Goal: Task Accomplishment & Management: Use online tool/utility

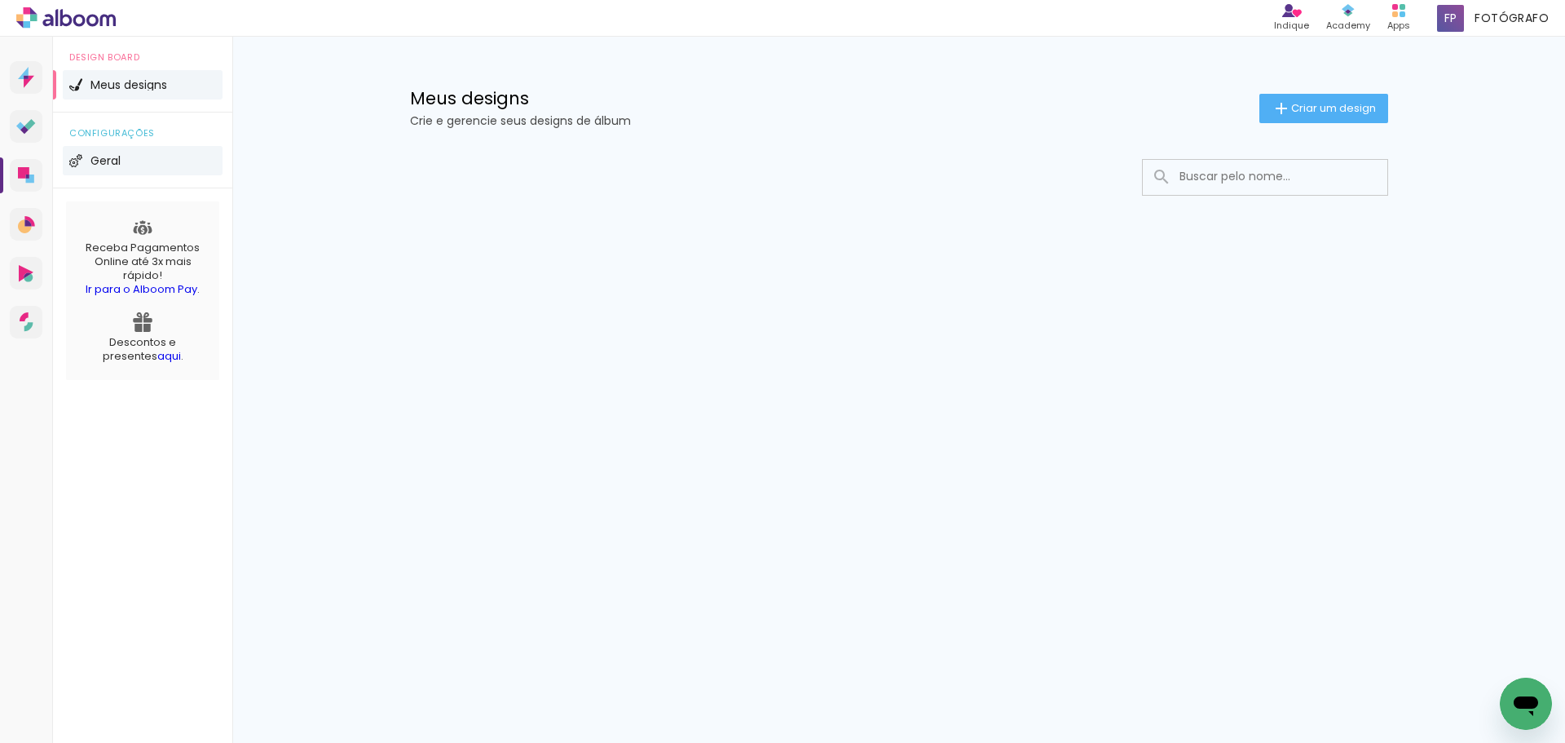
click at [101, 160] on span "Geral" at bounding box center [105, 160] width 30 height 11
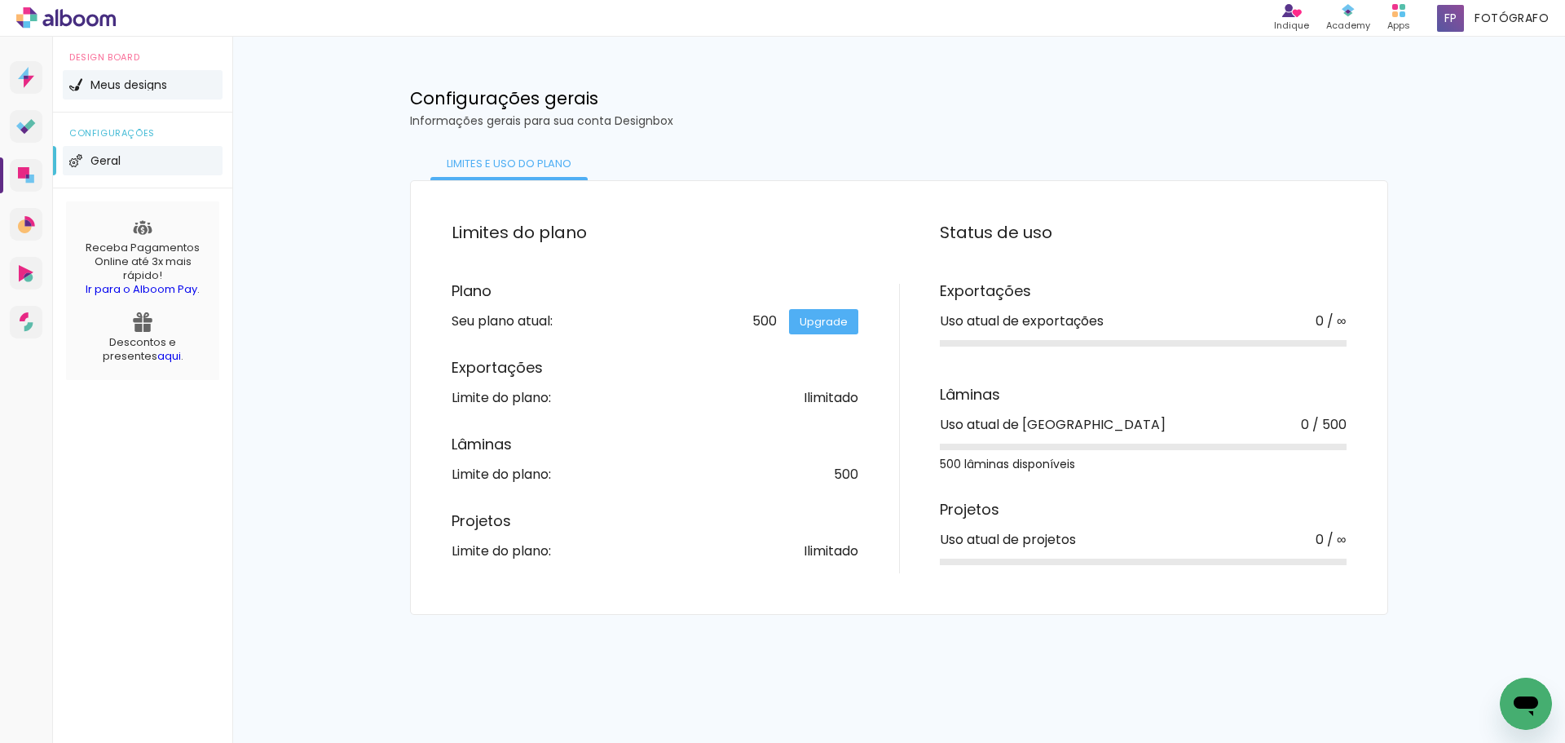
click at [131, 83] on span "Meus designs" at bounding box center [128, 84] width 77 height 11
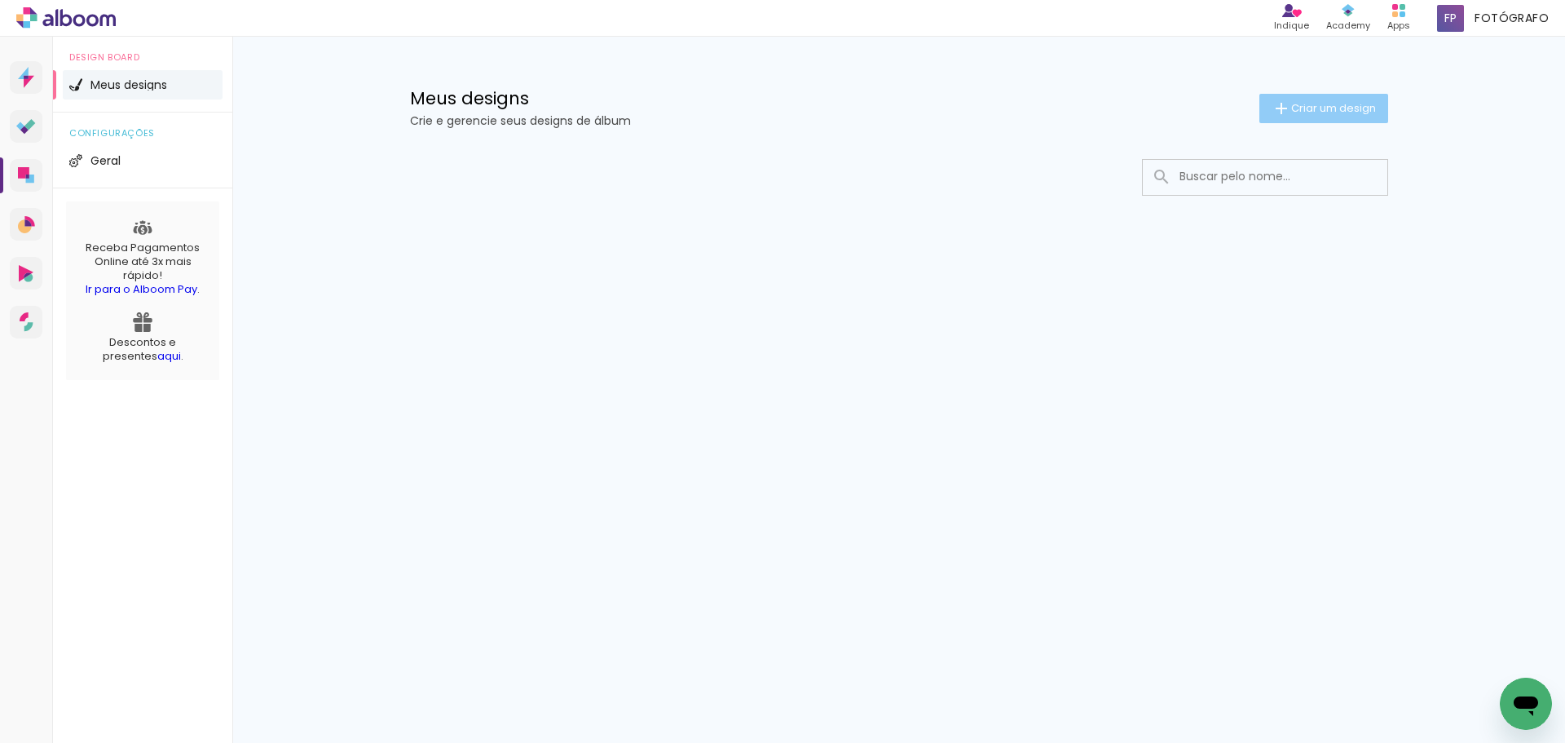
click at [1315, 103] on span "Criar um design" at bounding box center [1333, 108] width 85 height 11
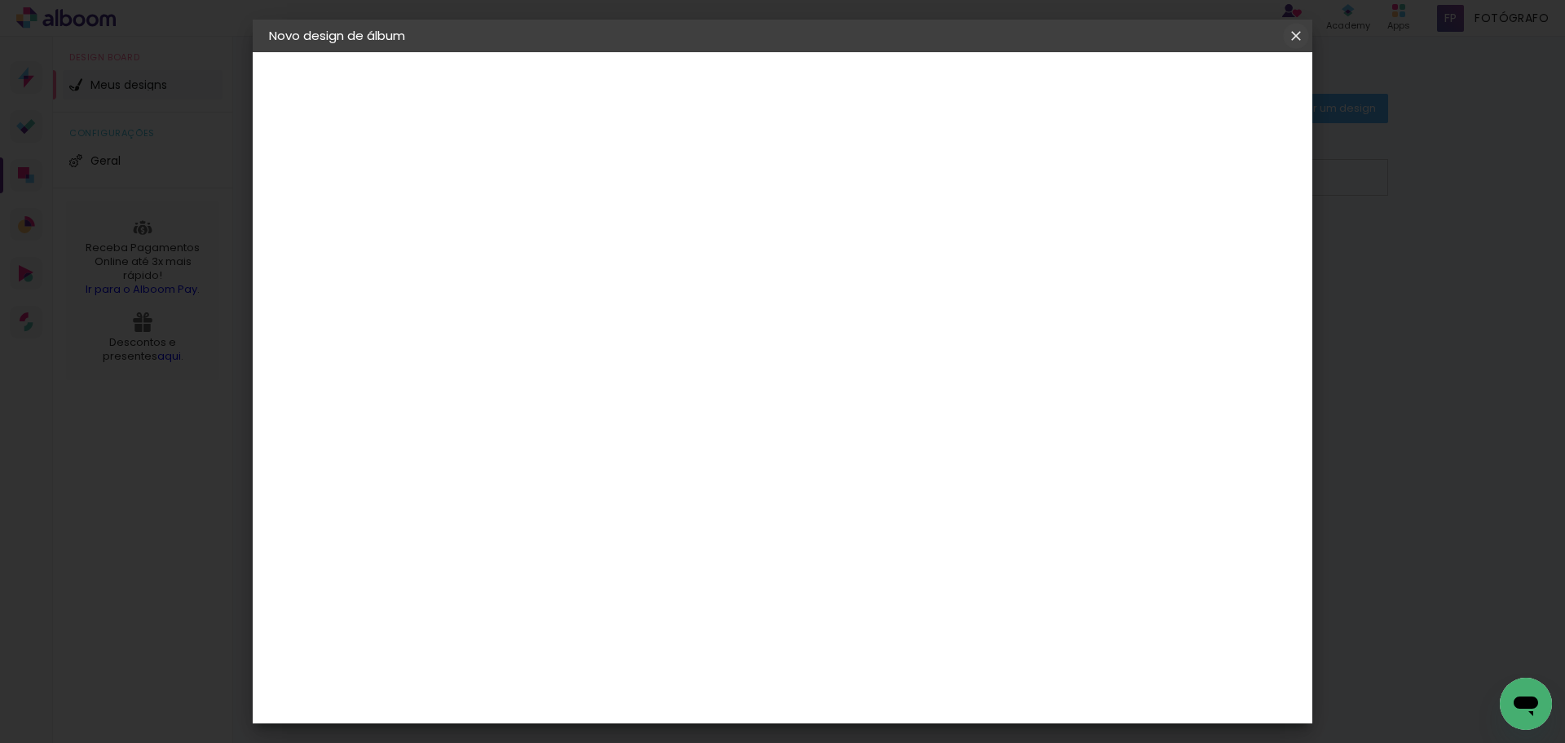
click at [1296, 40] on iron-icon at bounding box center [1296, 36] width 20 height 16
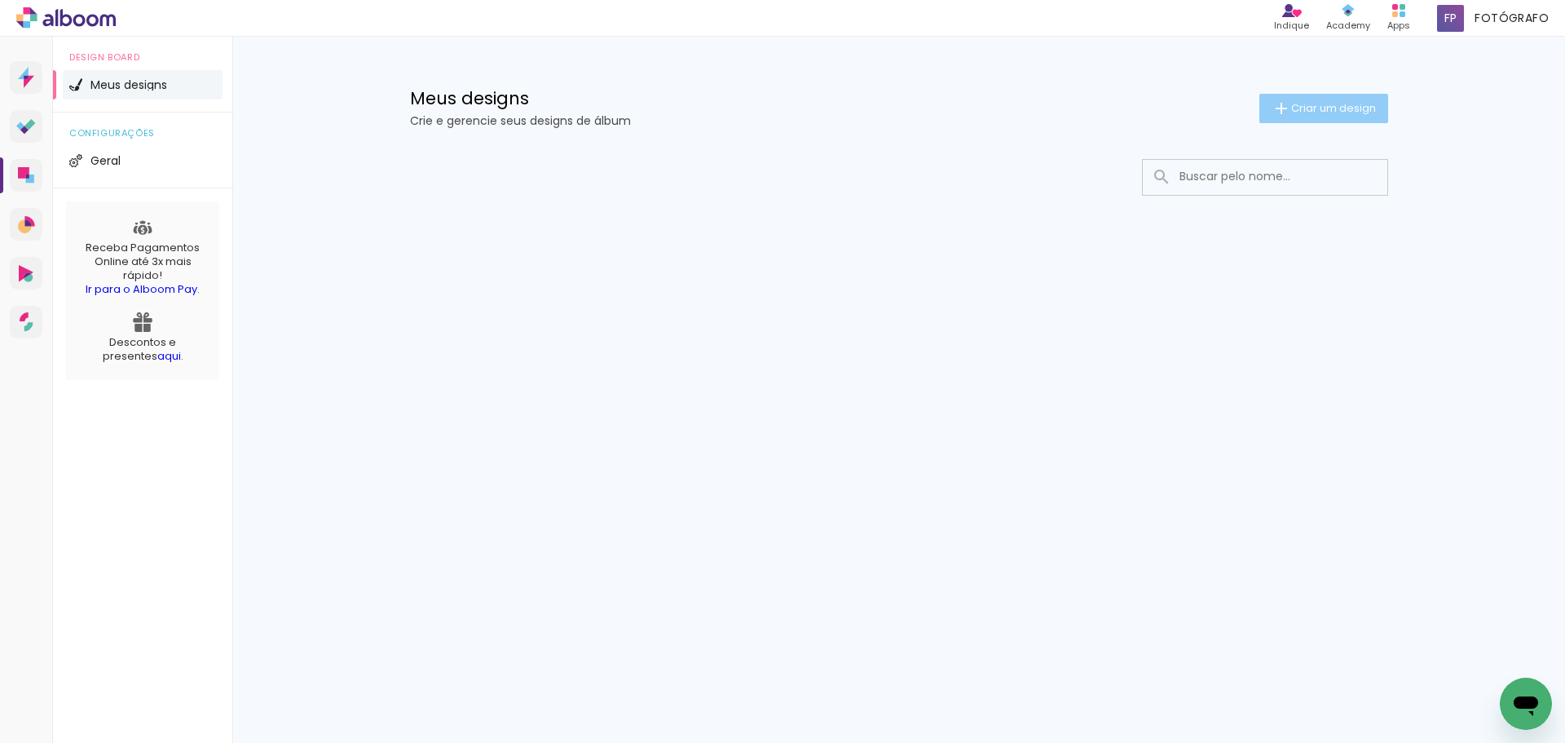
click at [1303, 105] on span "Criar um design" at bounding box center [1333, 108] width 85 height 11
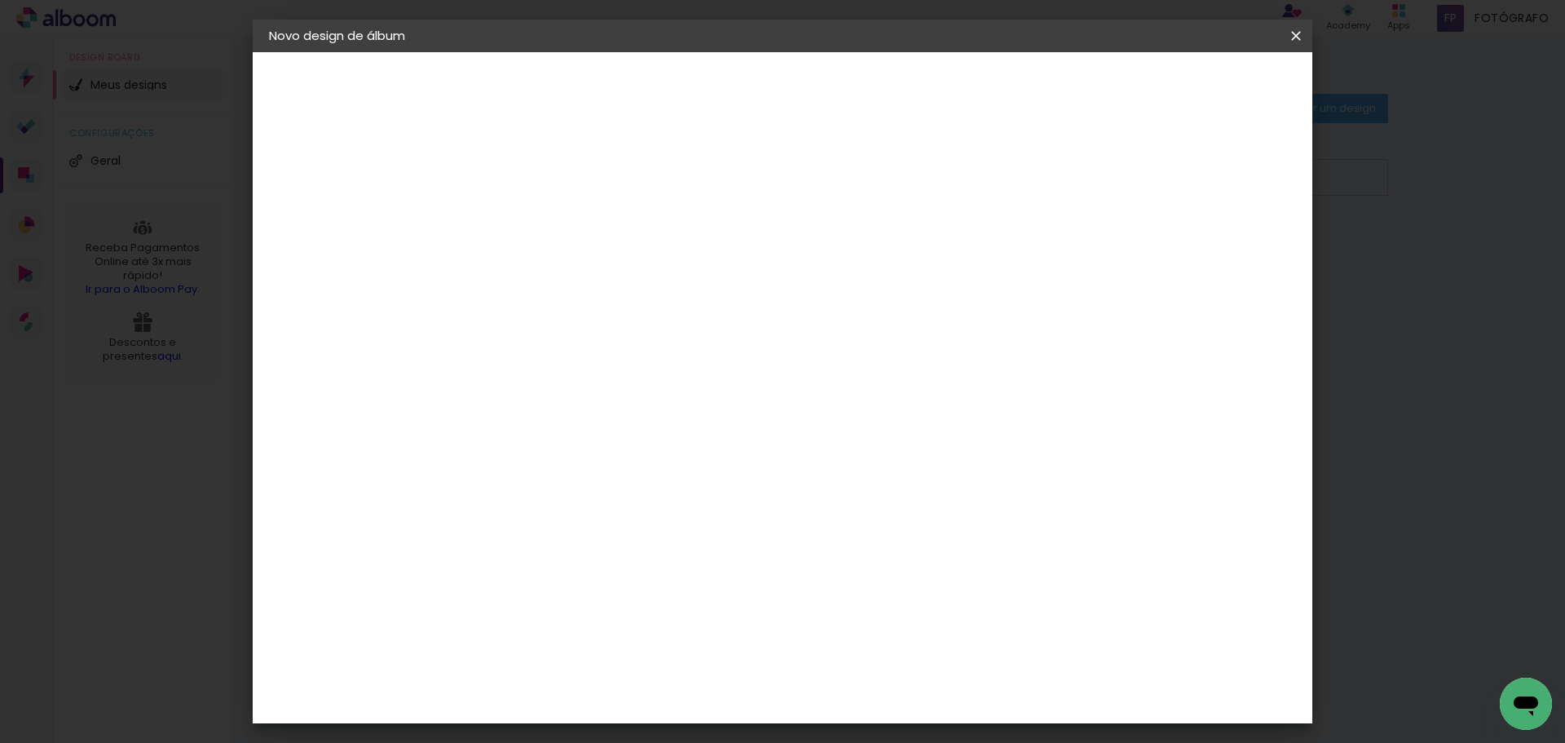
click at [536, 229] on input at bounding box center [536, 218] width 0 height 25
type input "ALINE 9 anos."
type paper-input "ALINE 9 anos."
click at [0, 0] on slot "Avançar" at bounding box center [0, 0] width 0 height 0
click at [530, 314] on input at bounding box center [577, 310] width 165 height 20
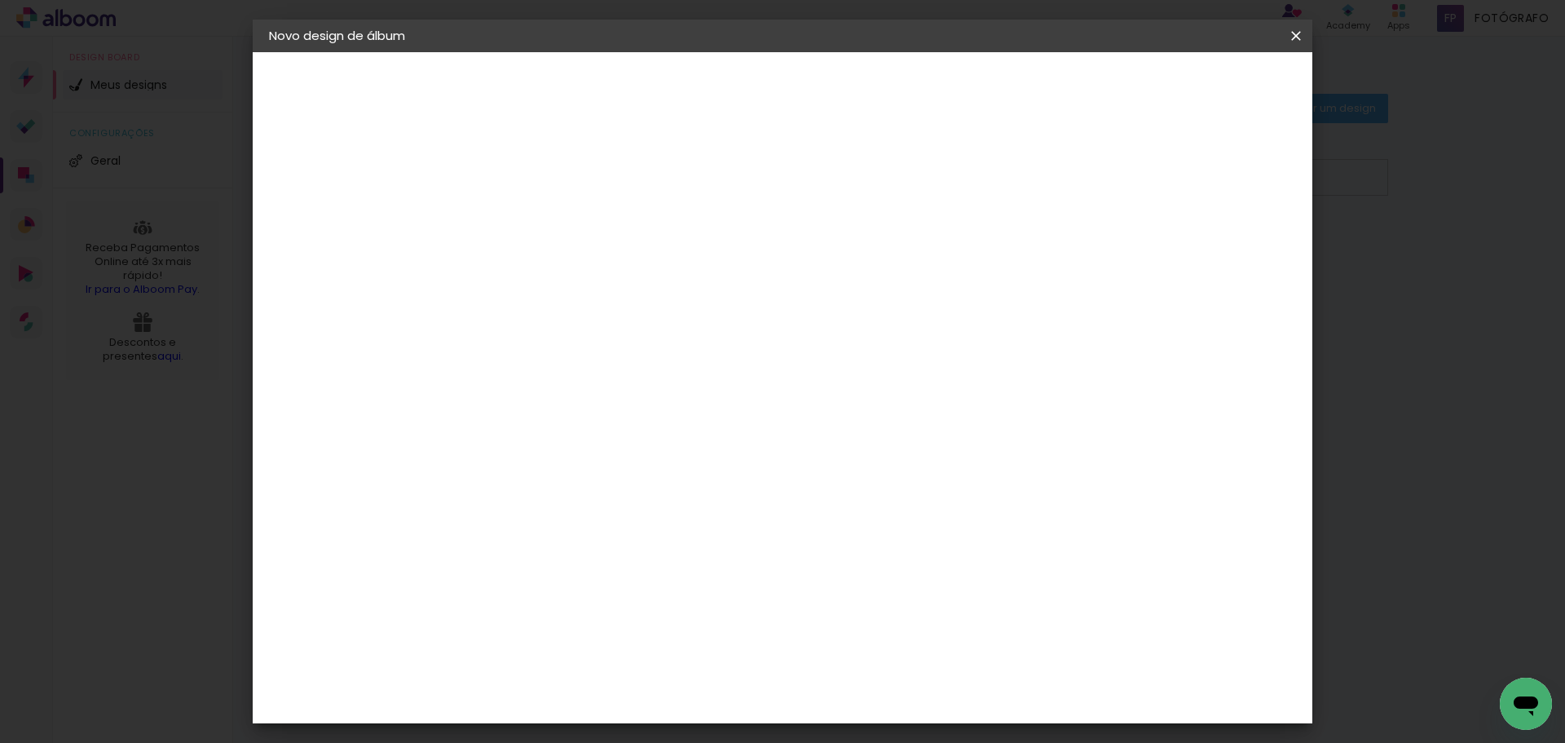
type input "via"
type paper-input "via"
click at [548, 369] on div "Viacolor" at bounding box center [551, 368] width 53 height 13
click at [566, 367] on div "Viacolor" at bounding box center [551, 368] width 53 height 13
click at [547, 367] on div "Viacolor" at bounding box center [551, 368] width 53 height 13
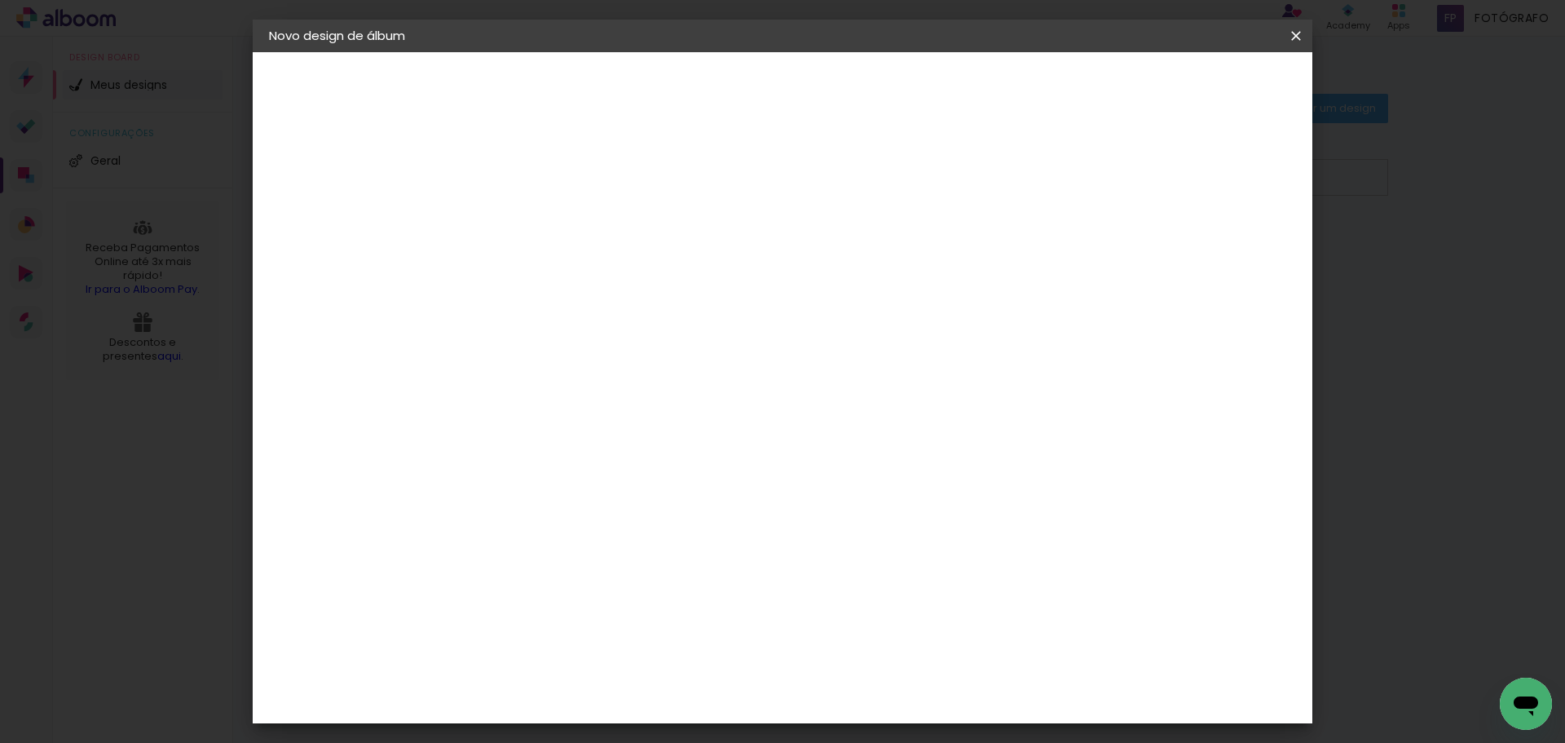
click at [547, 367] on div "Viacolor" at bounding box center [551, 368] width 53 height 13
click at [0, 0] on slot "Tamanho Livre" at bounding box center [0, 0] width 0 height 0
click at [529, 369] on div "Viacolor" at bounding box center [551, 368] width 53 height 13
click at [0, 0] on slot "Avançar" at bounding box center [0, 0] width 0 height 0
click at [0, 0] on slot "Voltar" at bounding box center [0, 0] width 0 height 0
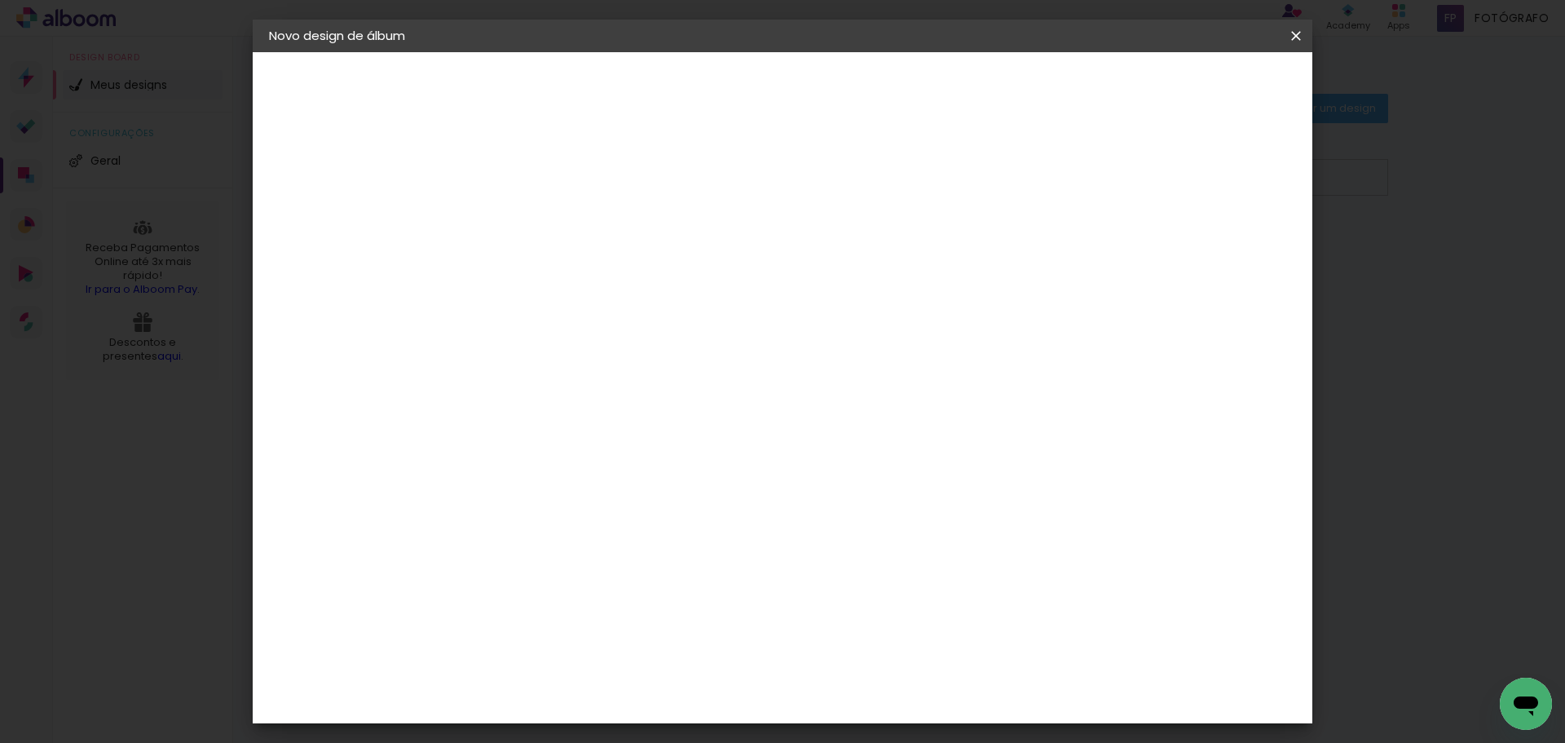
click at [578, 364] on div "Viacolor" at bounding box center [551, 368] width 53 height 13
click at [533, 307] on input "via" at bounding box center [561, 310] width 132 height 20
type input "viacolor"
type paper-input "viacolor"
click at [0, 0] on slot "Tamanho Livre" at bounding box center [0, 0] width 0 height 0
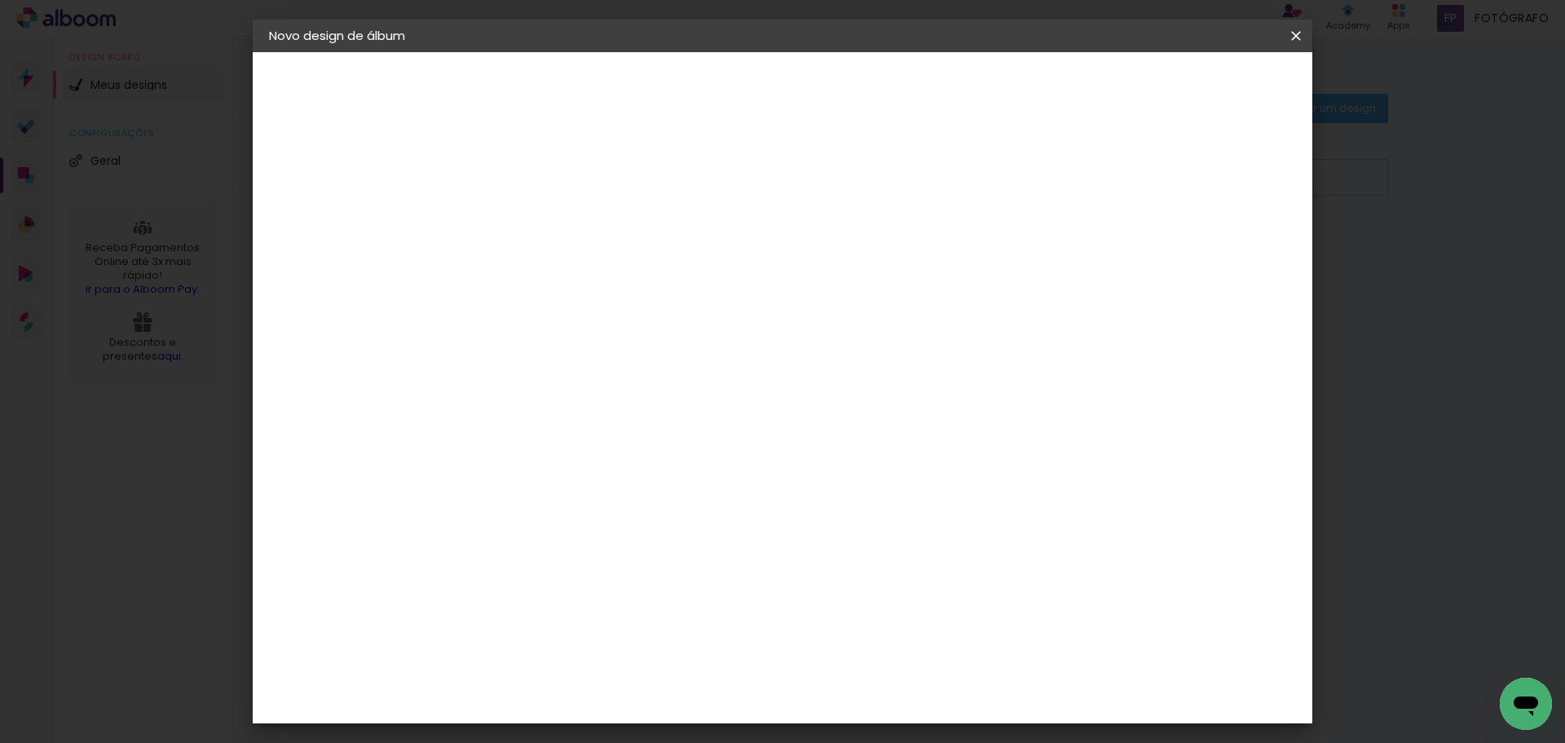
click at [0, 0] on slot "Tamanho Livre" at bounding box center [0, 0] width 0 height 0
click at [0, 0] on slot "Avançar" at bounding box center [0, 0] width 0 height 0
drag, startPoint x: 1297, startPoint y: 38, endPoint x: 831, endPoint y: 55, distance: 466.6
click at [1297, 38] on iron-icon at bounding box center [1296, 36] width 20 height 16
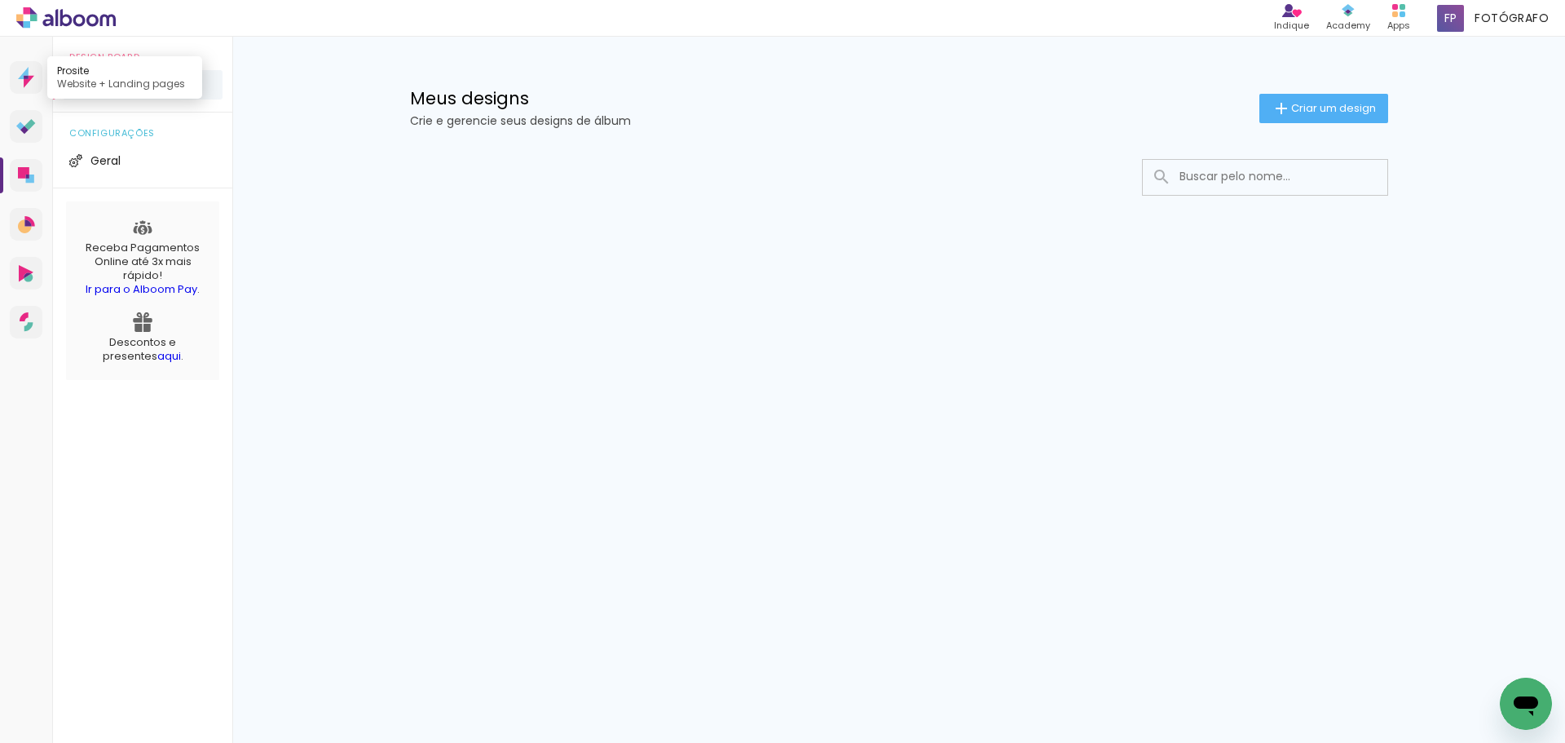
click at [20, 81] on icon at bounding box center [26, 77] width 16 height 21
